Goal: Information Seeking & Learning: Learn about a topic

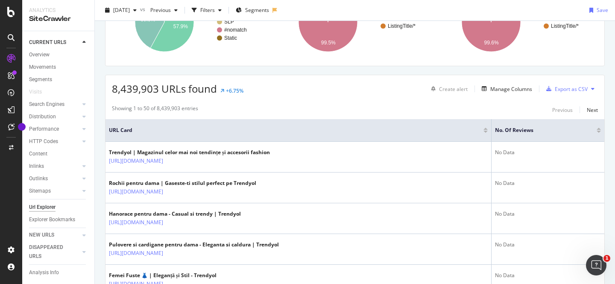
scroll to position [158, 0]
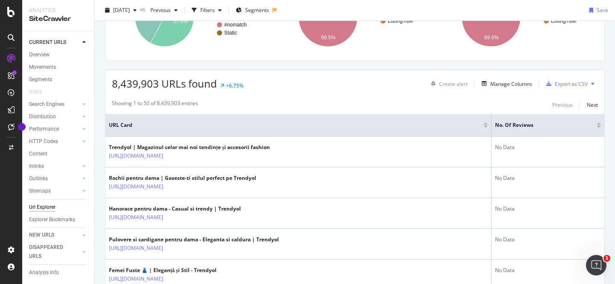
click at [600, 127] on div at bounding box center [599, 127] width 4 height 2
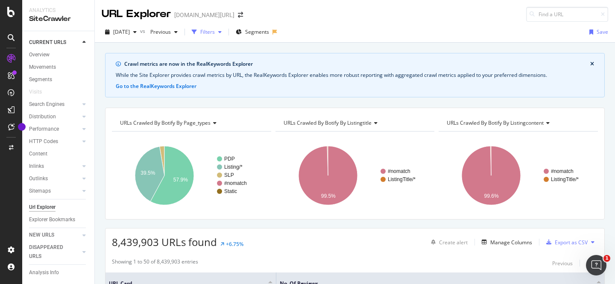
click at [213, 34] on div "Filters" at bounding box center [207, 31] width 15 height 7
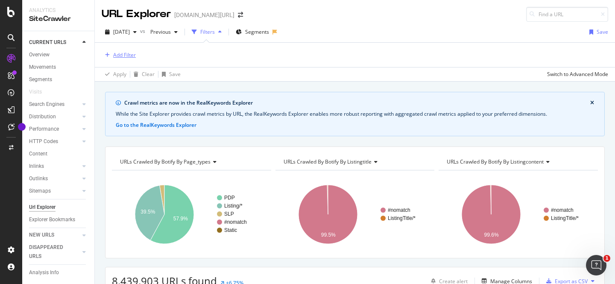
click at [124, 55] on div "Add Filter" at bounding box center [124, 54] width 23 height 7
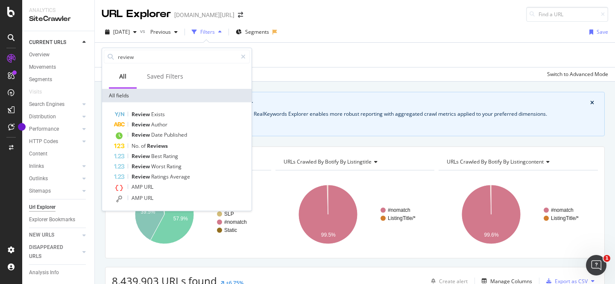
type input "review"
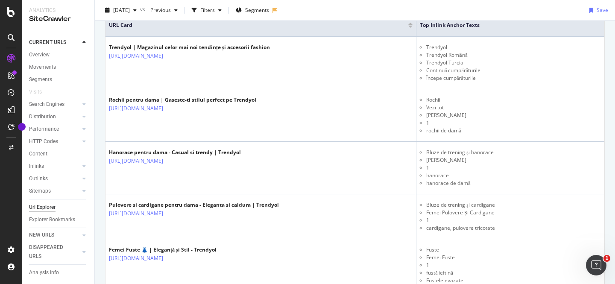
scroll to position [245, 0]
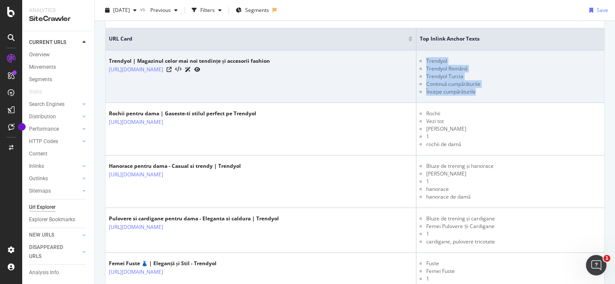
drag, startPoint x: 435, startPoint y: 58, endPoint x: 492, endPoint y: 95, distance: 67.9
click at [492, 95] on ul "Trendyol Trendyol Română Trendyol Turcia Continuă cumpărăturile Începe cumpărăt…" at bounding box center [510, 76] width 181 height 38
click at [492, 95] on li "Începe cumpărăturile" at bounding box center [513, 92] width 175 height 8
drag, startPoint x: 492, startPoint y: 95, endPoint x: 437, endPoint y: 58, distance: 67.1
click at [437, 58] on ul "Trendyol Trendyol Română Trendyol Turcia Continuă cumpărăturile Începe cumpărăt…" at bounding box center [510, 76] width 181 height 38
